Goal: Find specific page/section

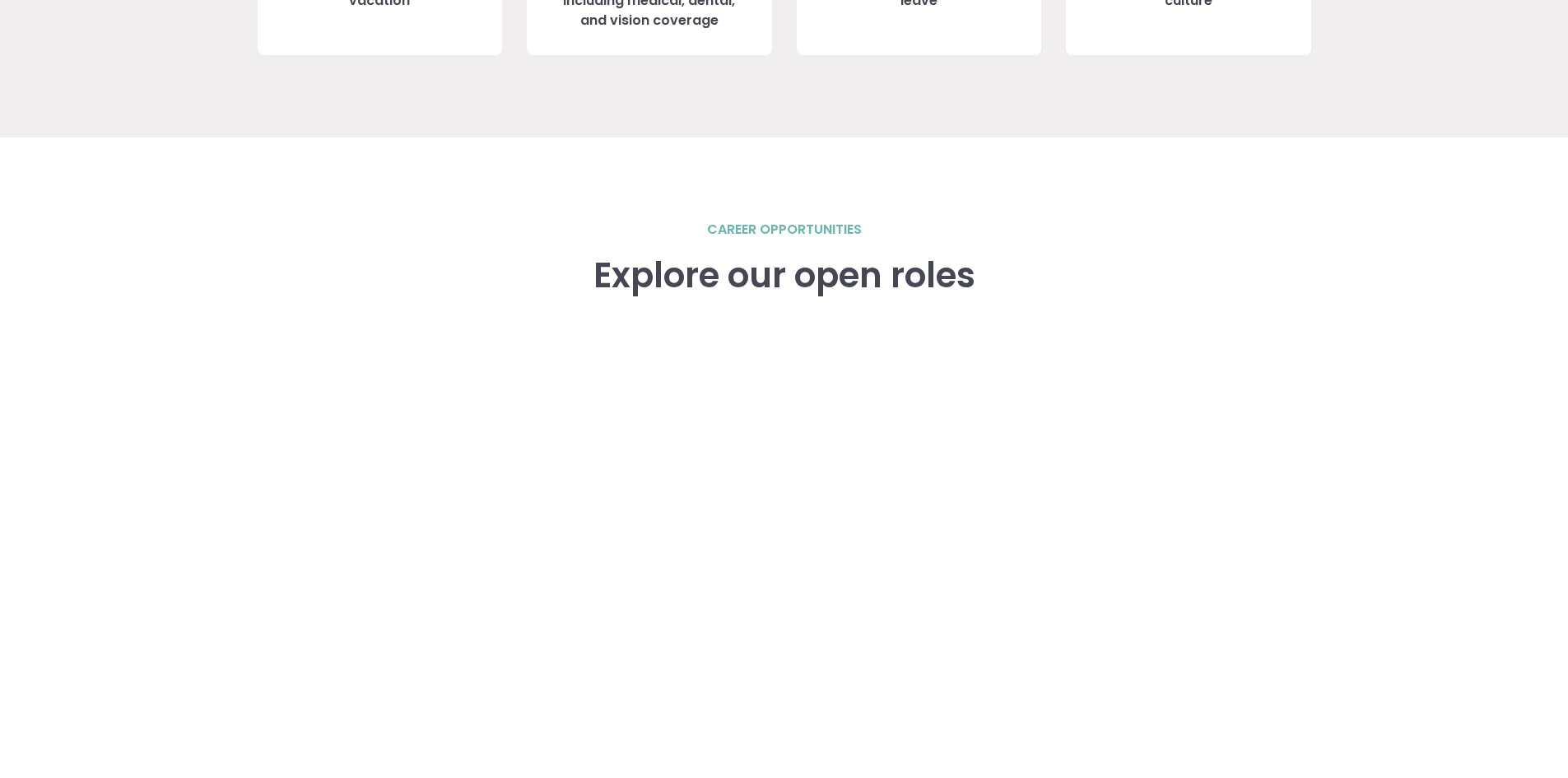
scroll to position [2448, 0]
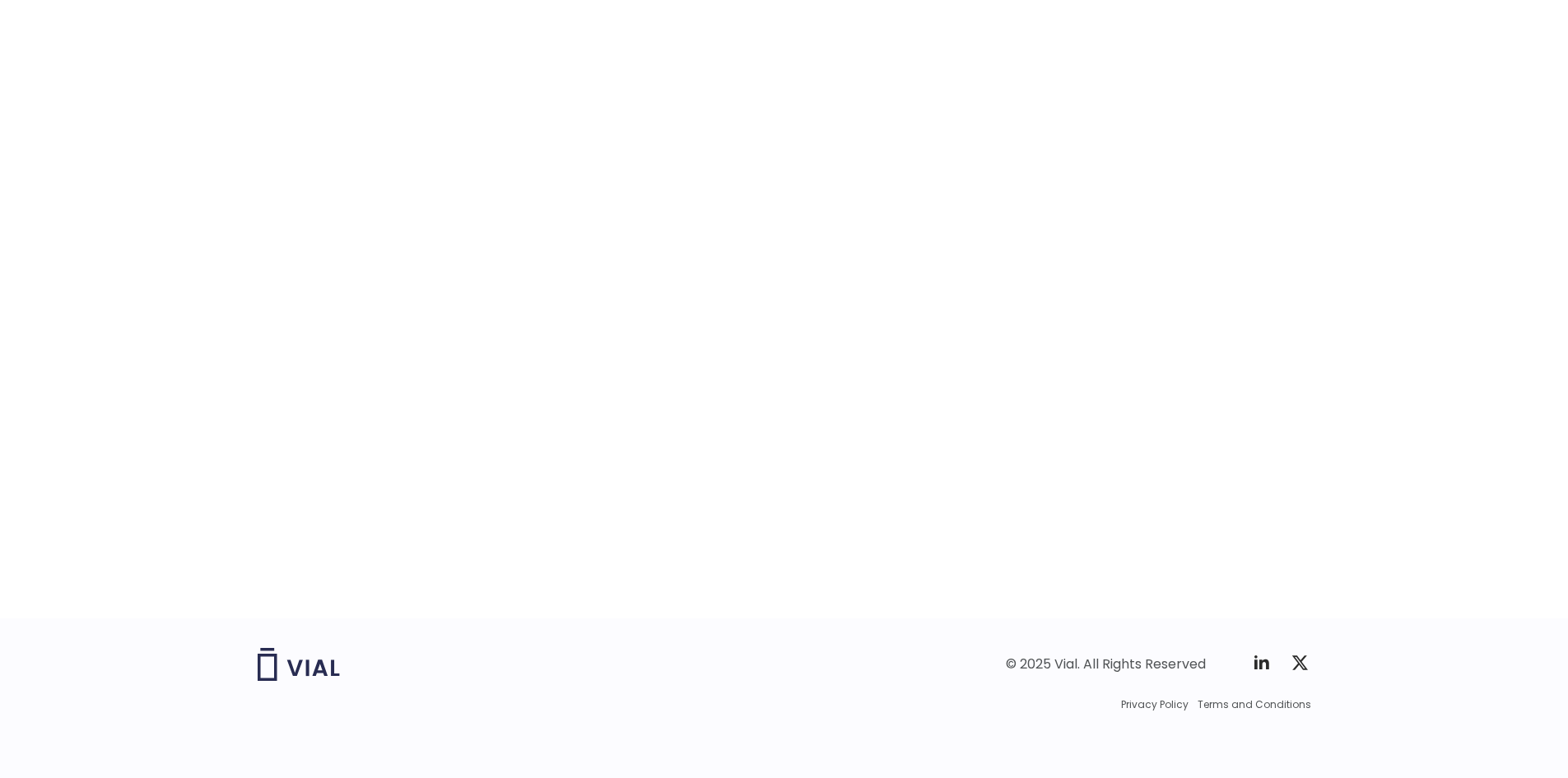
click at [325, 669] on img at bounding box center [299, 664] width 83 height 33
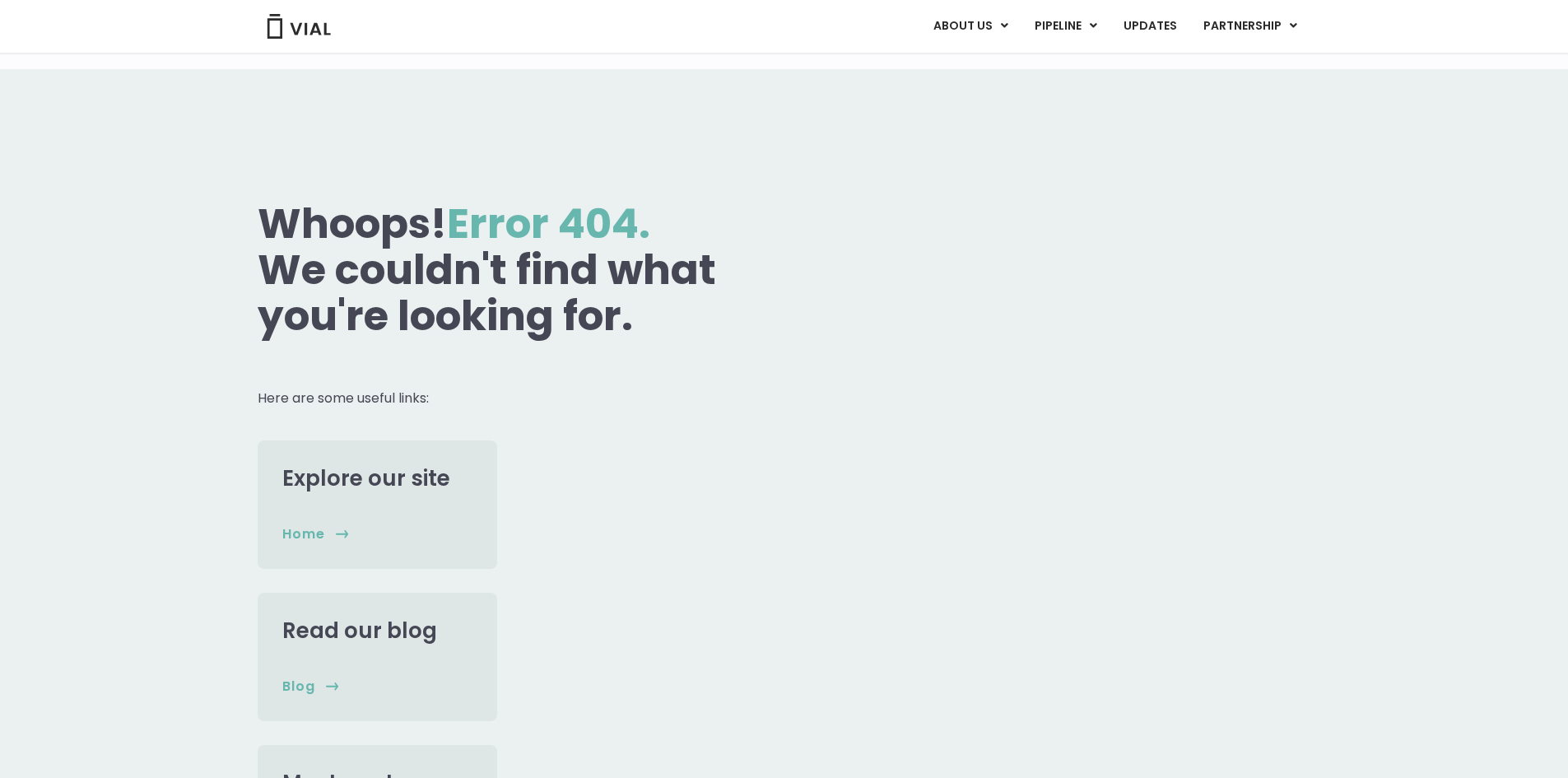
scroll to position [490, 0]
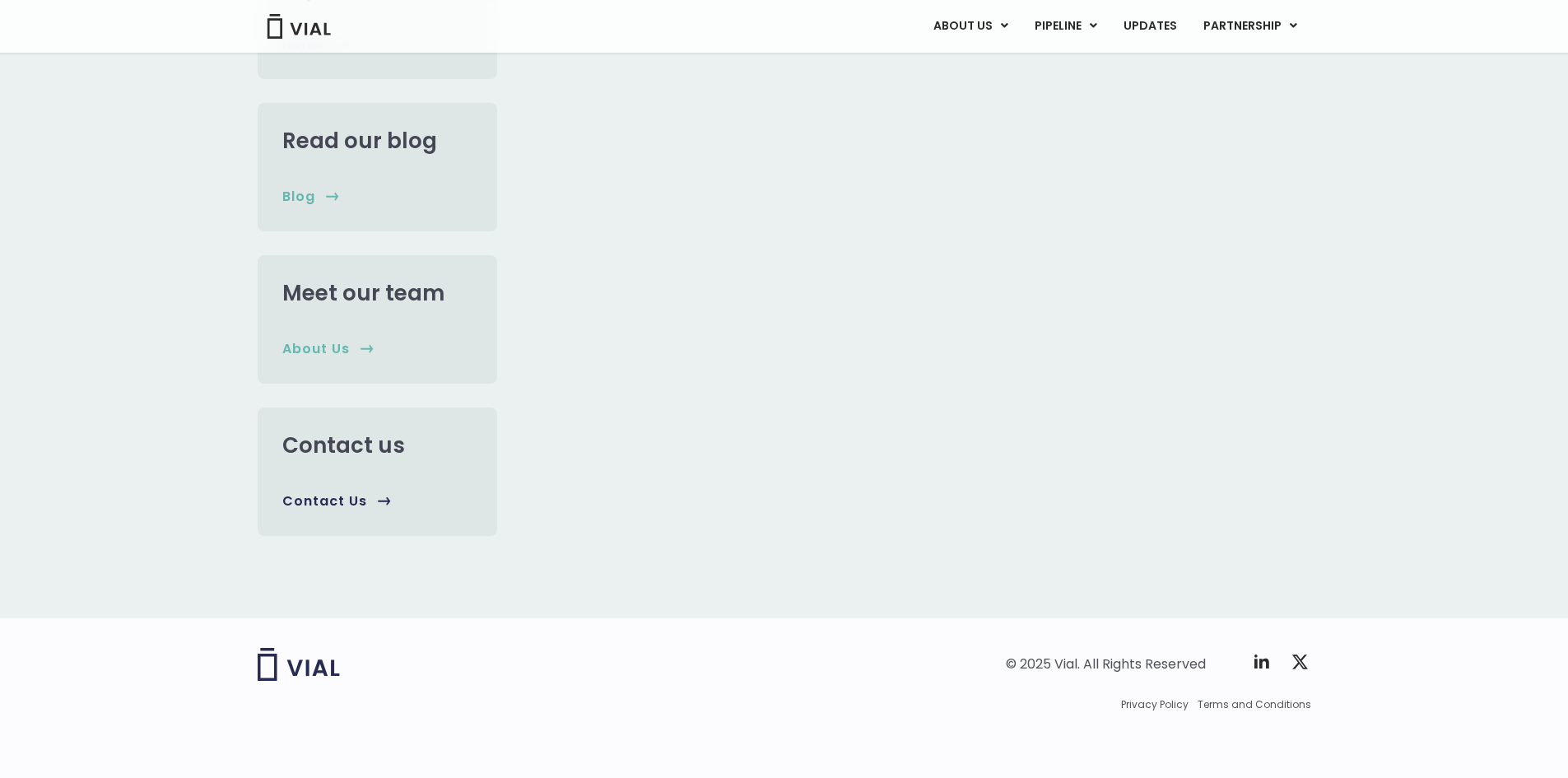
click at [376, 448] on link "Contact us" at bounding box center [343, 446] width 123 height 30
